Goal: Use online tool/utility: Utilize a website feature to perform a specific function

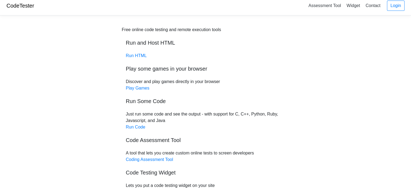
scroll to position [3, 0]
click at [138, 52] on div "Free online code testing and remote execution tools Run and Host HTML Run HTML …" at bounding box center [206, 111] width 168 height 169
click at [138, 54] on link "Run HTML" at bounding box center [136, 56] width 21 height 5
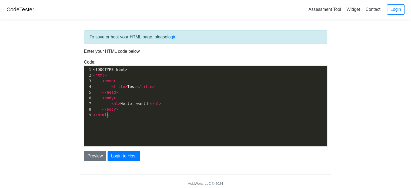
scroll to position [2, 0]
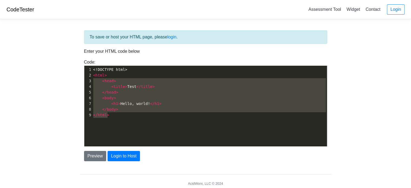
type textarea "<!DOCTYPE html> <html> <head> <title>Test</title> </head> <body> <h1>Hello, wor…"
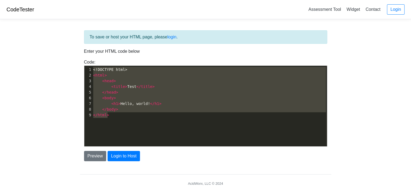
drag, startPoint x: 129, startPoint y: 123, endPoint x: 81, endPoint y: 62, distance: 76.8
click at [81, 62] on div "Code: <!DOCTYPE html> <html> <head> <title>Test</title> </head> <body> <h1>Hell…" at bounding box center [206, 103] width 252 height 88
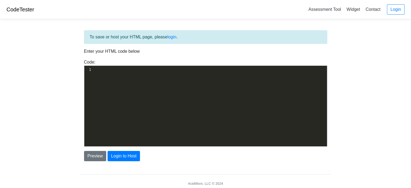
scroll to position [678, 0]
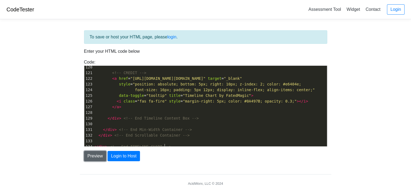
click at [93, 155] on button "Preview" at bounding box center [95, 156] width 22 height 10
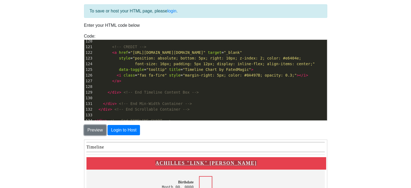
scroll to position [0, 0]
